Goal: Navigation & Orientation: Go to known website

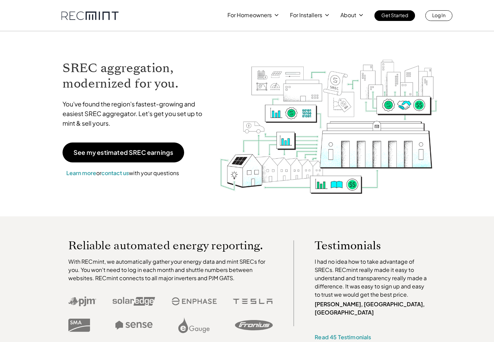
click at [432, 16] on p "Log In" at bounding box center [438, 15] width 13 height 10
